Goal: Information Seeking & Learning: Learn about a topic

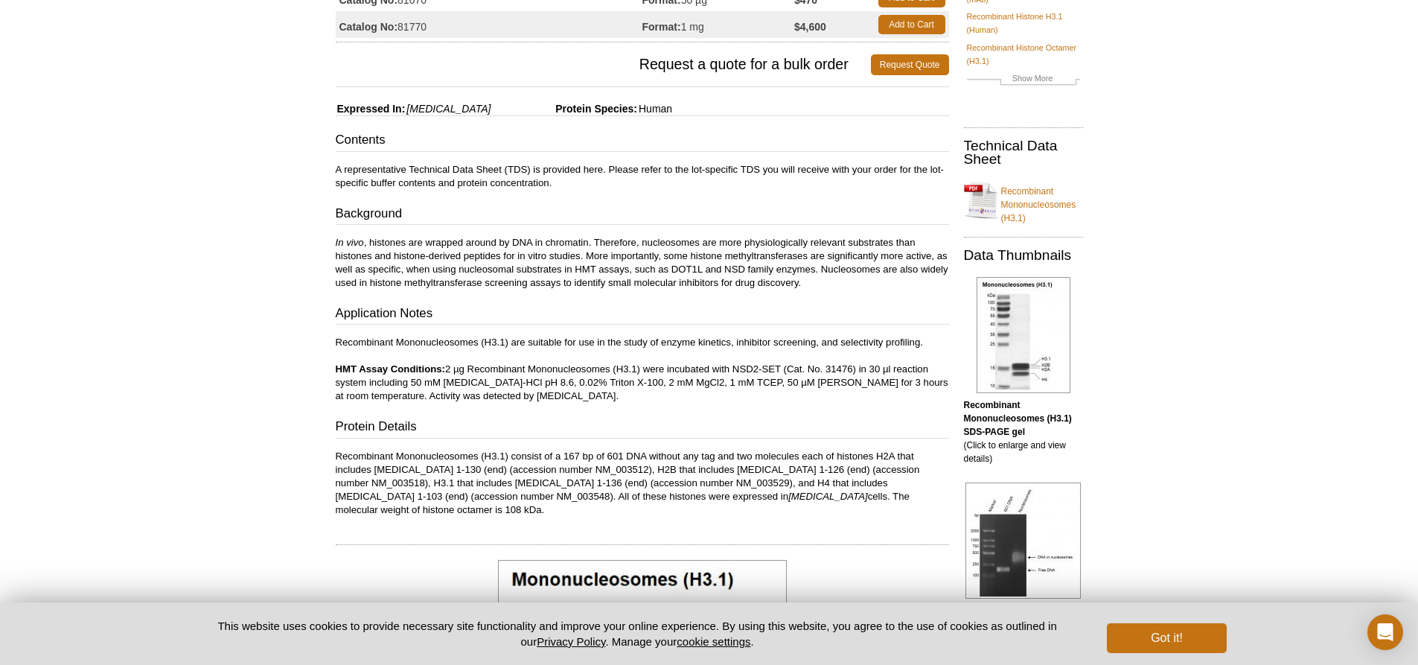
scroll to position [176, 0]
drag, startPoint x: 380, startPoint y: 243, endPoint x: 545, endPoint y: 242, distance: 165.2
click at [545, 242] on p "In vivo , histones are wrapped around by DNA in chromatin. Therefore, nucleosom…" at bounding box center [642, 263] width 613 height 54
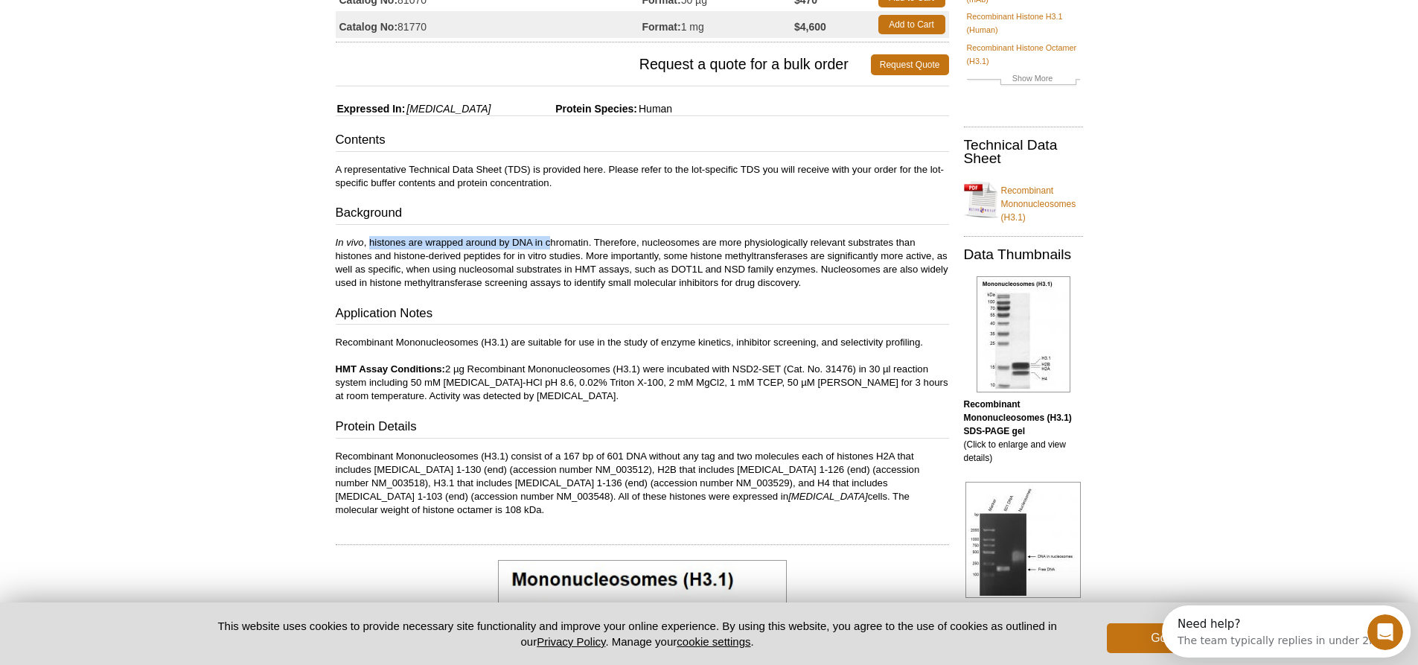
drag, startPoint x: 369, startPoint y: 240, endPoint x: 552, endPoint y: 243, distance: 183.1
click at [552, 243] on p "In vivo , histones are wrapped around by DNA in chromatin. Therefore, nucleosom…" at bounding box center [642, 263] width 613 height 54
drag, startPoint x: 126, startPoint y: 255, endPoint x: 365, endPoint y: 257, distance: 238.9
